Goal: Check status

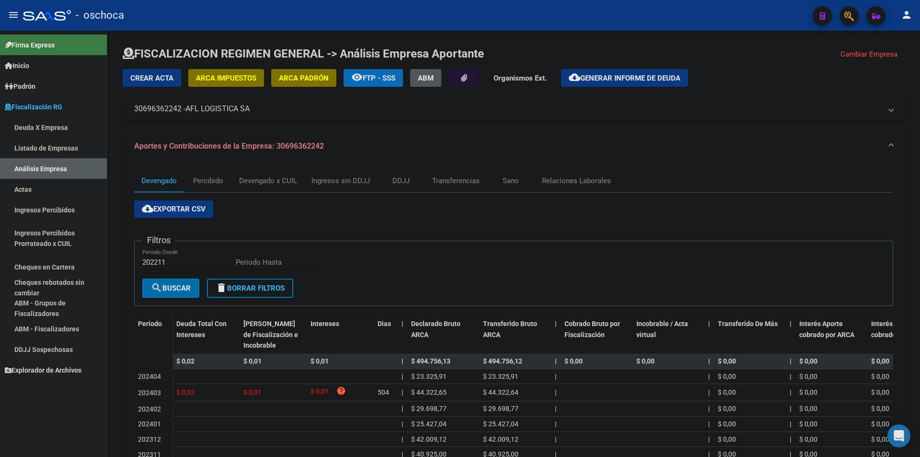
scroll to position [137, 0]
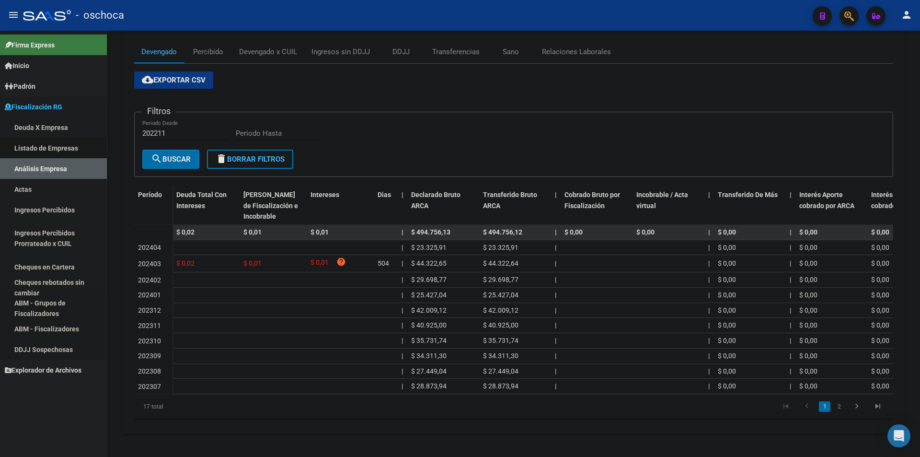
click at [35, 150] on link "Listado de Empresas" at bounding box center [53, 148] width 107 height 21
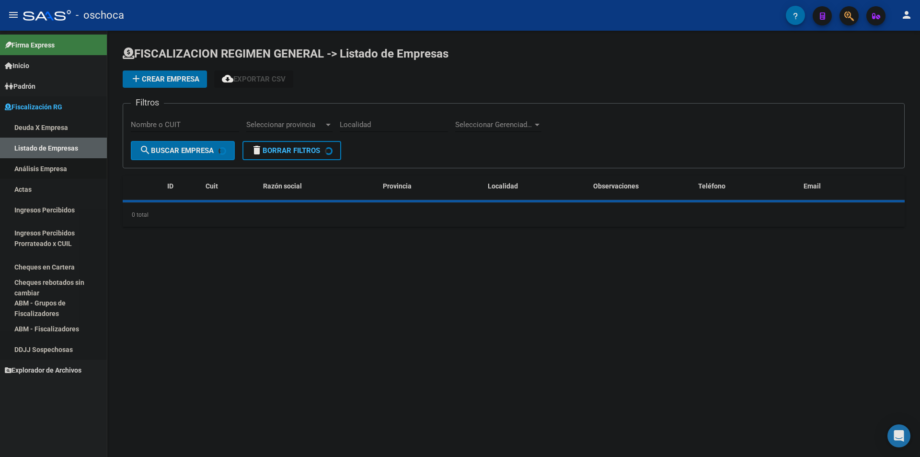
click at [38, 168] on link "Análisis Empresa" at bounding box center [53, 168] width 107 height 21
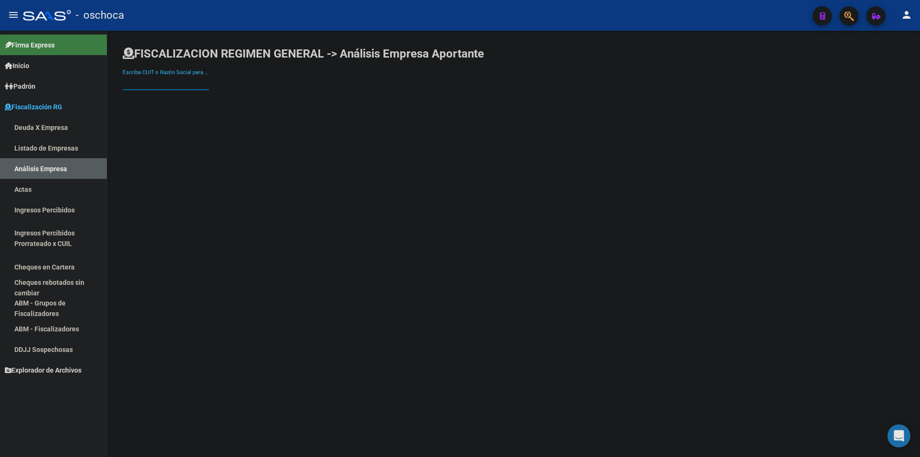
click at [136, 86] on input "Escriba CUIT o Razón Social para buscar" at bounding box center [166, 82] width 86 height 9
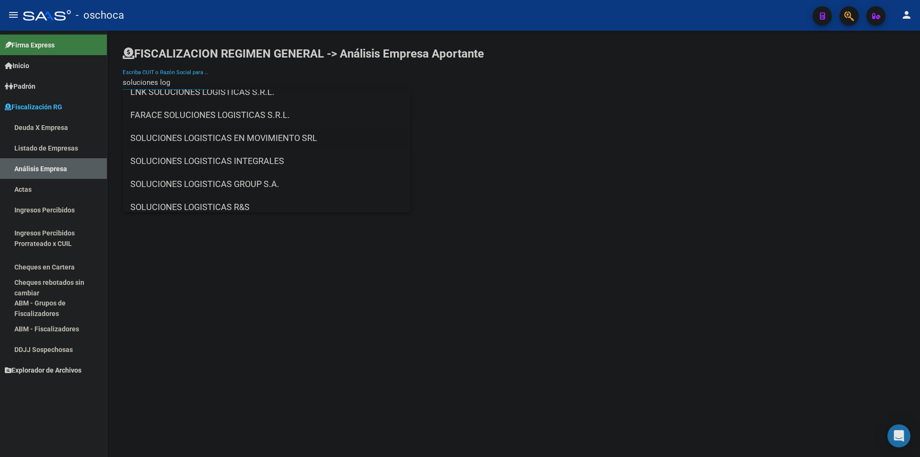
scroll to position [48, 0]
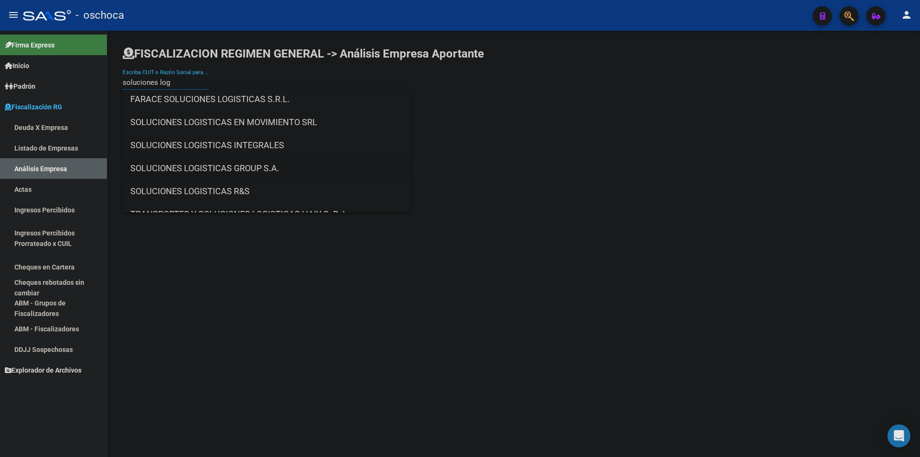
type input "soluciones log"
click at [206, 162] on span "SOLUCIONES LOGISTICAS GROUP S.A." at bounding box center [266, 168] width 272 height 23
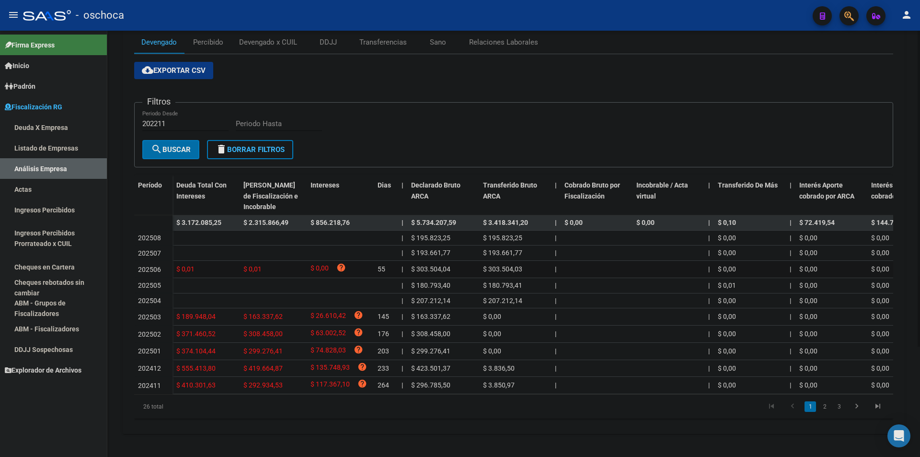
scroll to position [149, 0]
click at [837, 405] on link "3" at bounding box center [839, 406] width 12 height 11
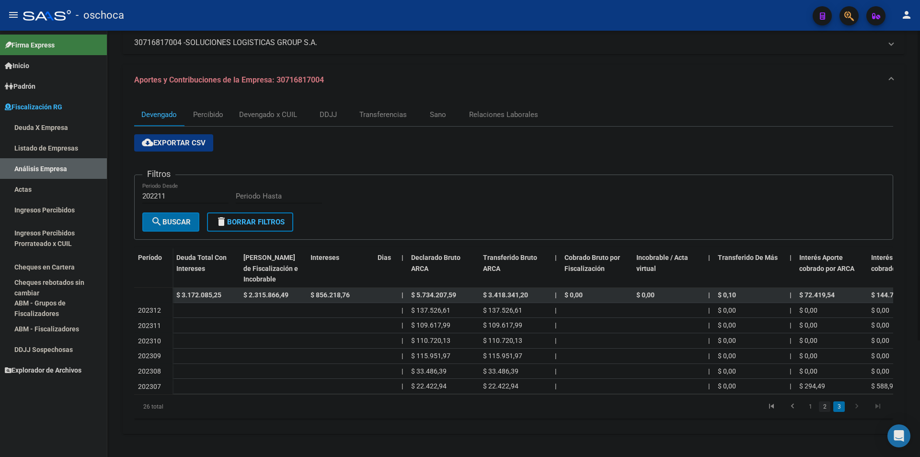
scroll to position [73, 0]
click at [819, 406] on link "2" at bounding box center [825, 406] width 12 height 11
